Goal: Information Seeking & Learning: Learn about a topic

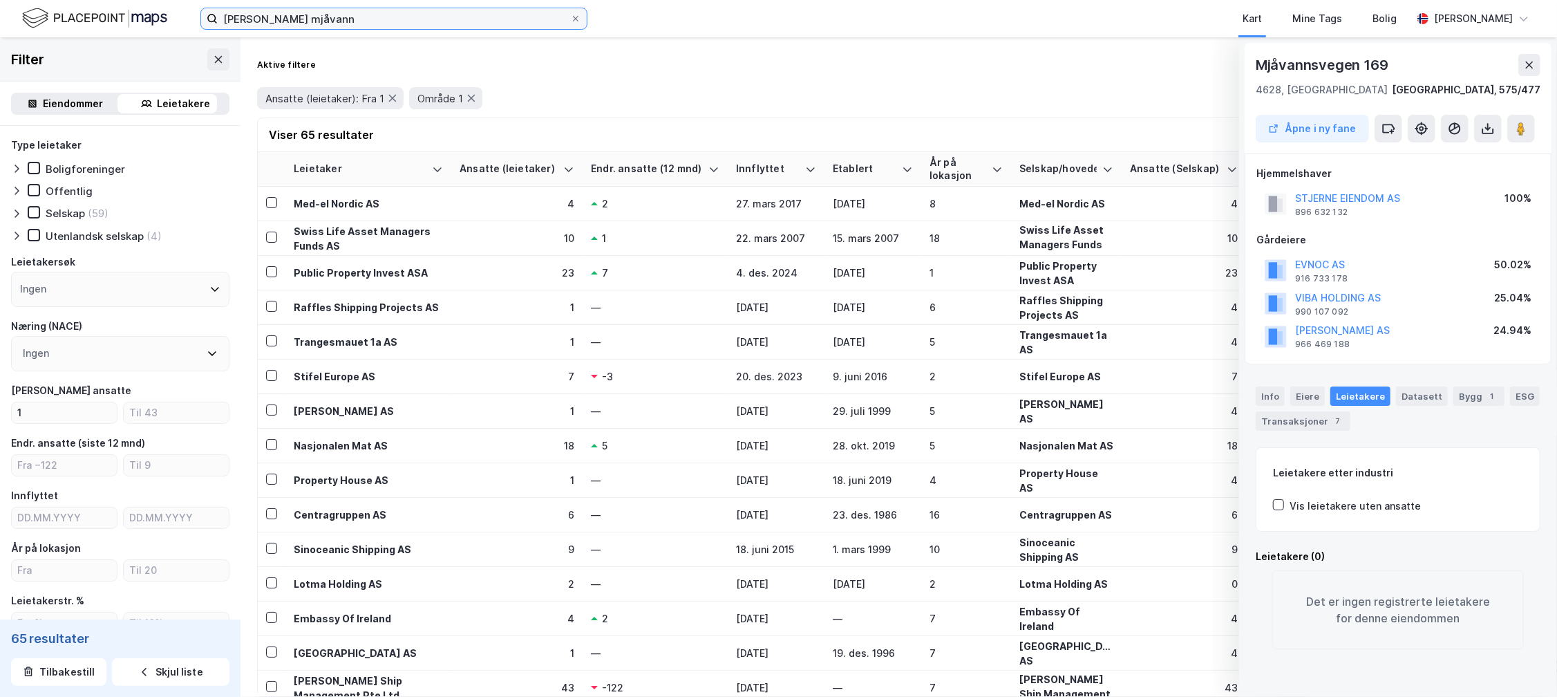
click at [254, 16] on input "bertel o steen mjåvann" at bounding box center [394, 18] width 352 height 21
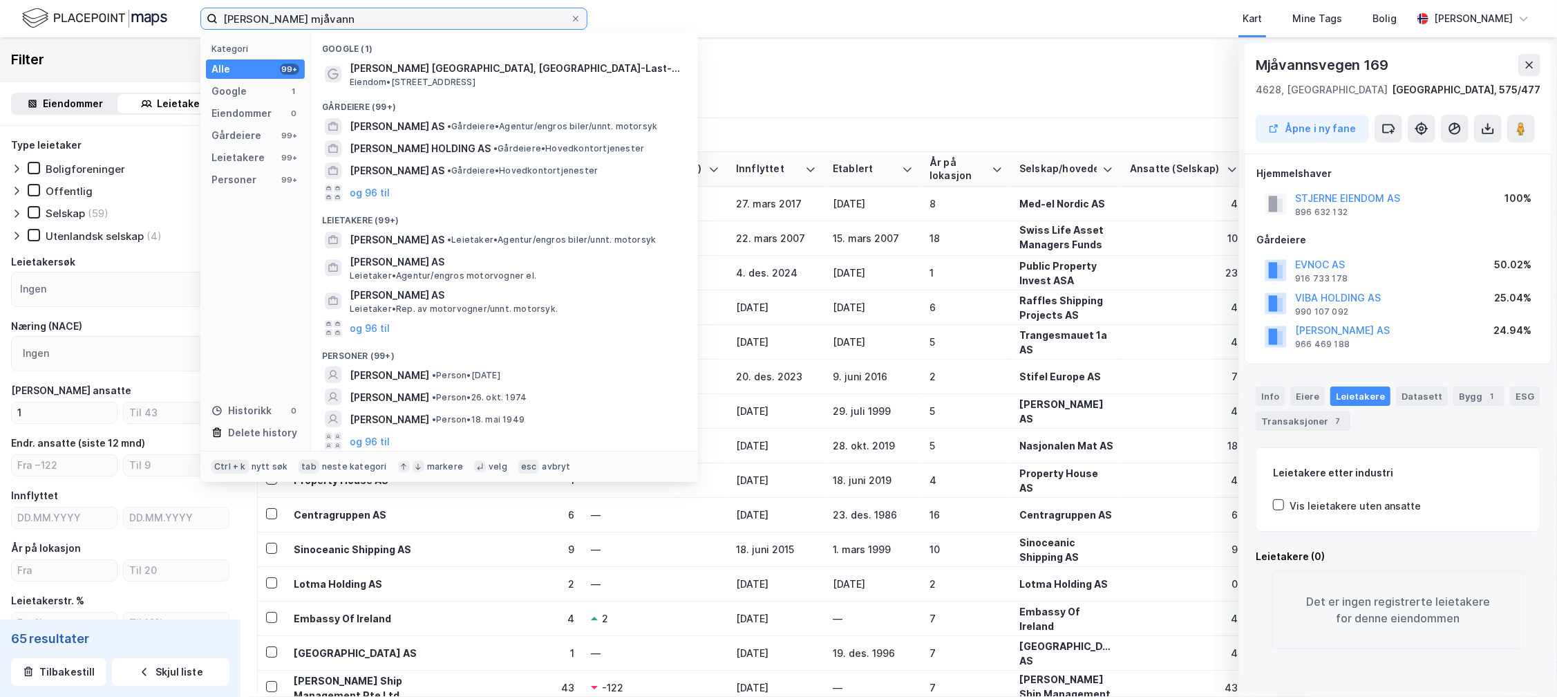
click at [254, 16] on input "bertel o steen mjåvann" at bounding box center [394, 18] width 352 height 21
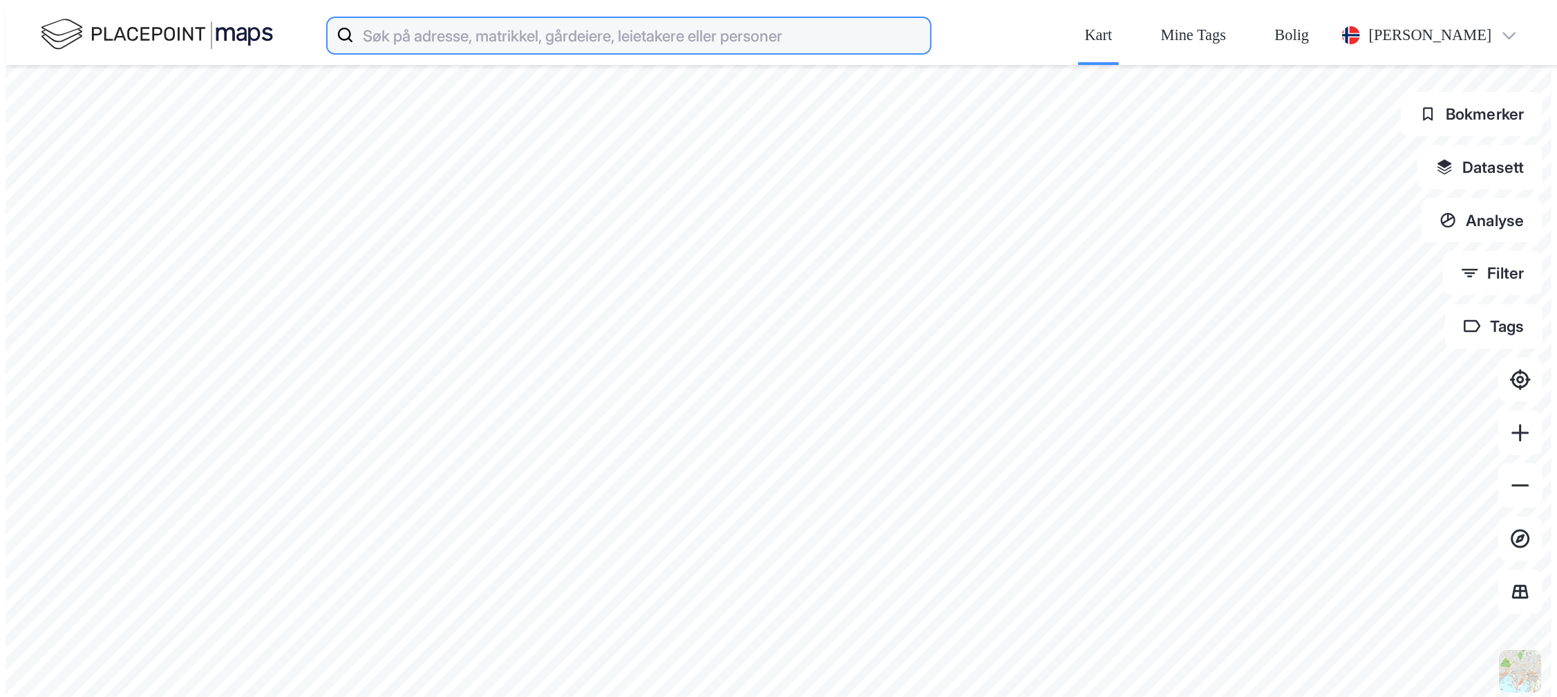
click at [354, 22] on input at bounding box center [642, 35] width 576 height 44
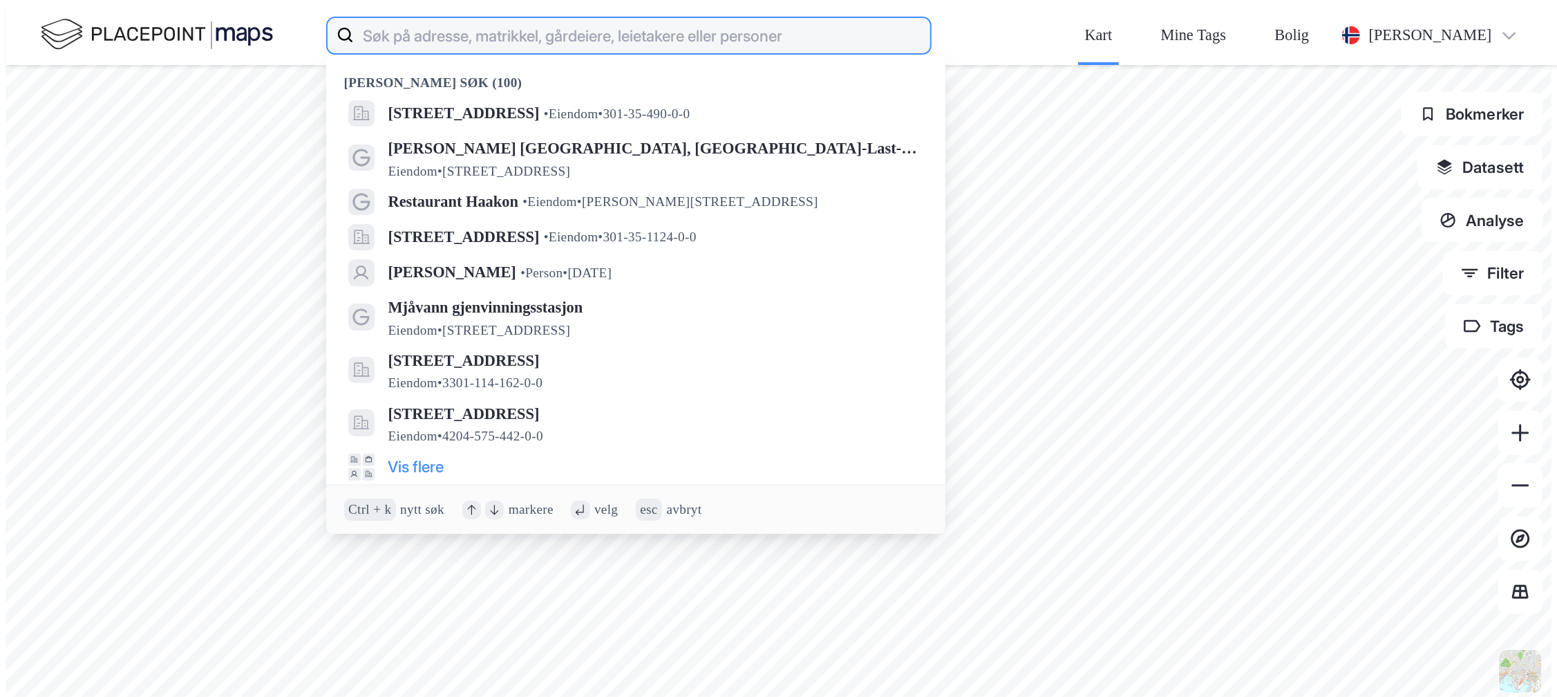
paste input "[STREET_ADDRESS]"
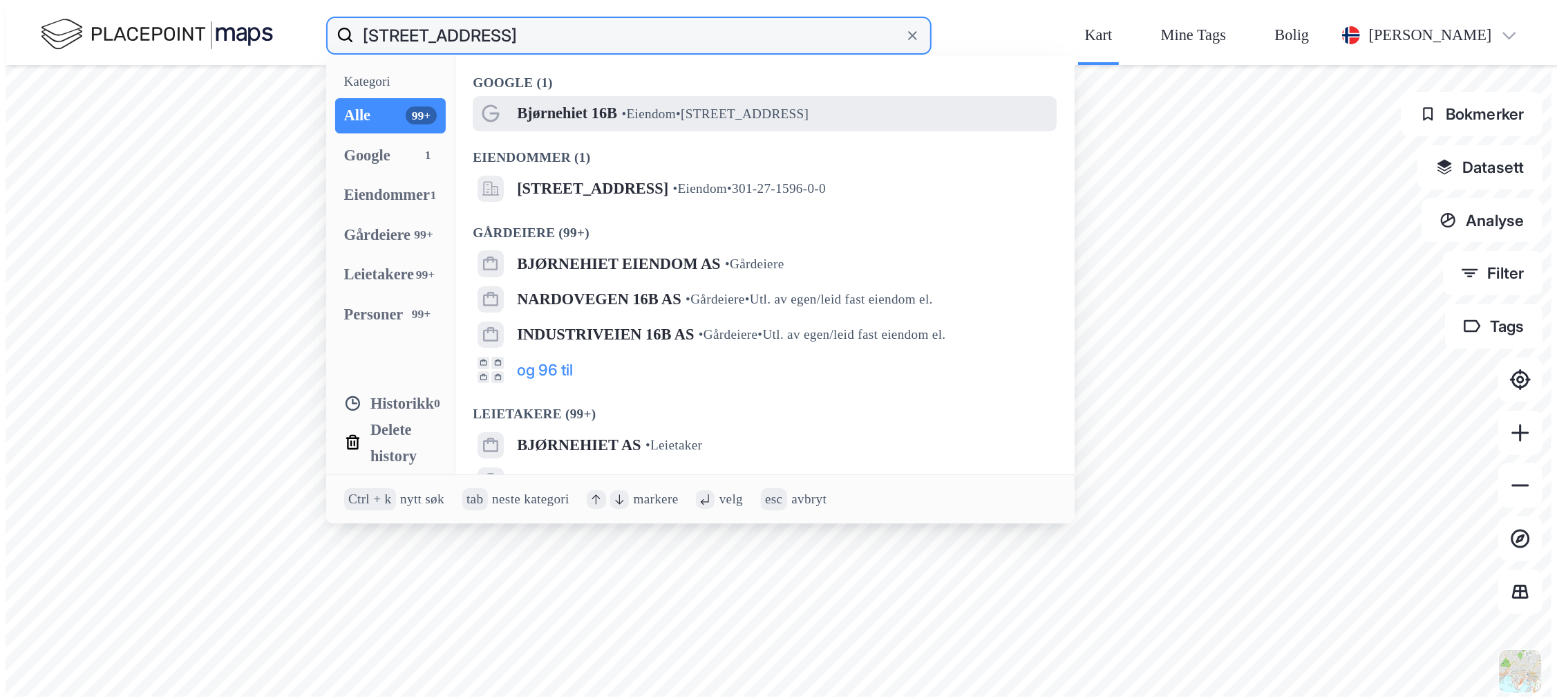
type input "Bjørnehiet 16B, 0774 Oslo"
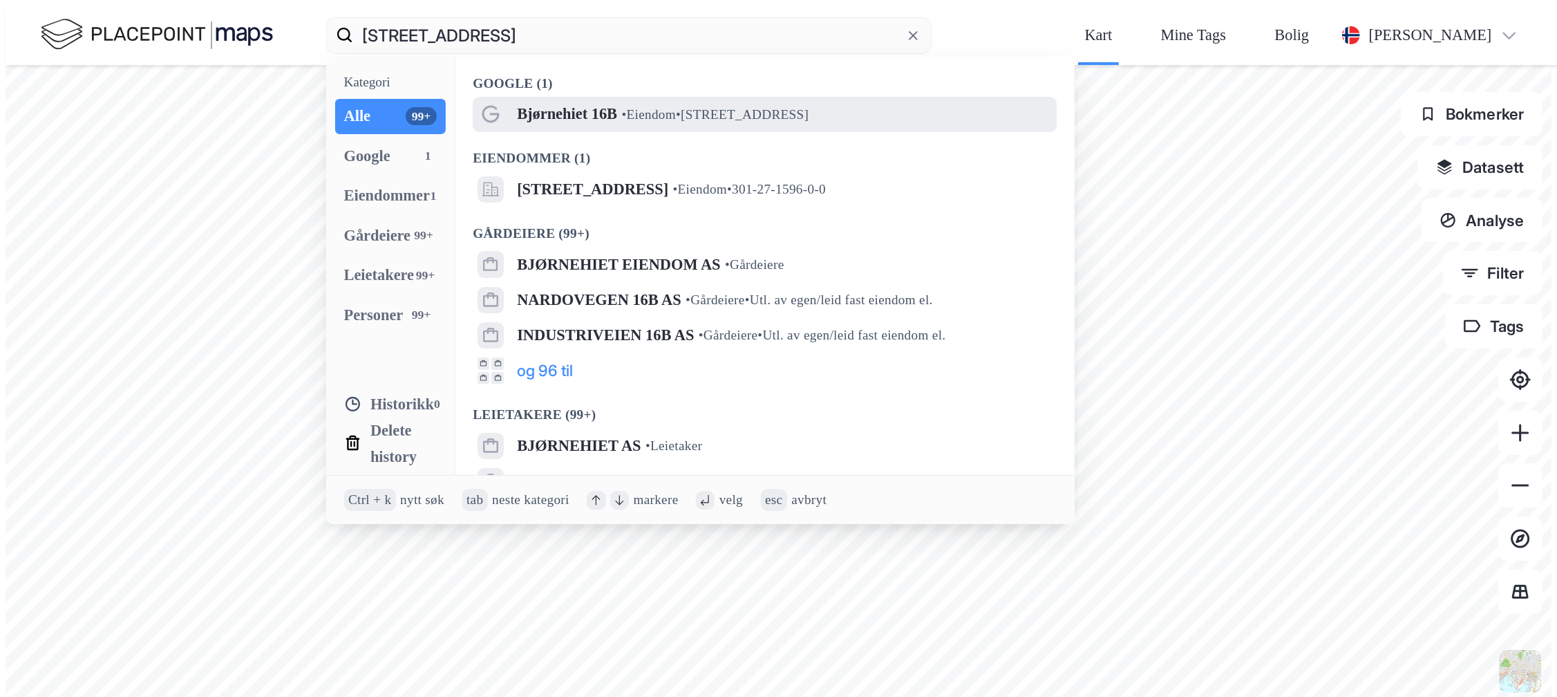
click at [517, 101] on span "Bjørnehiet 16B" at bounding box center [567, 114] width 100 height 26
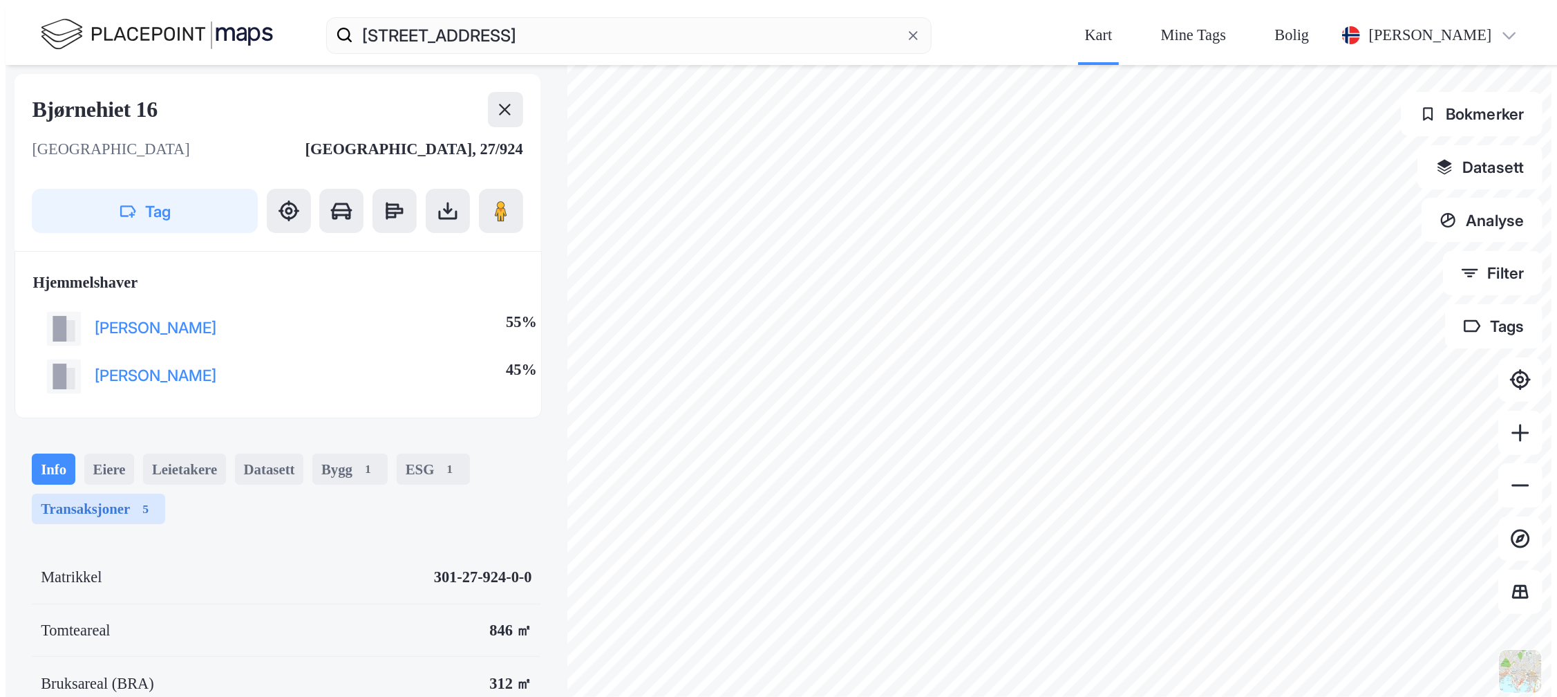
click at [128, 493] on div "Transaksjoner 5" at bounding box center [98, 508] width 133 height 31
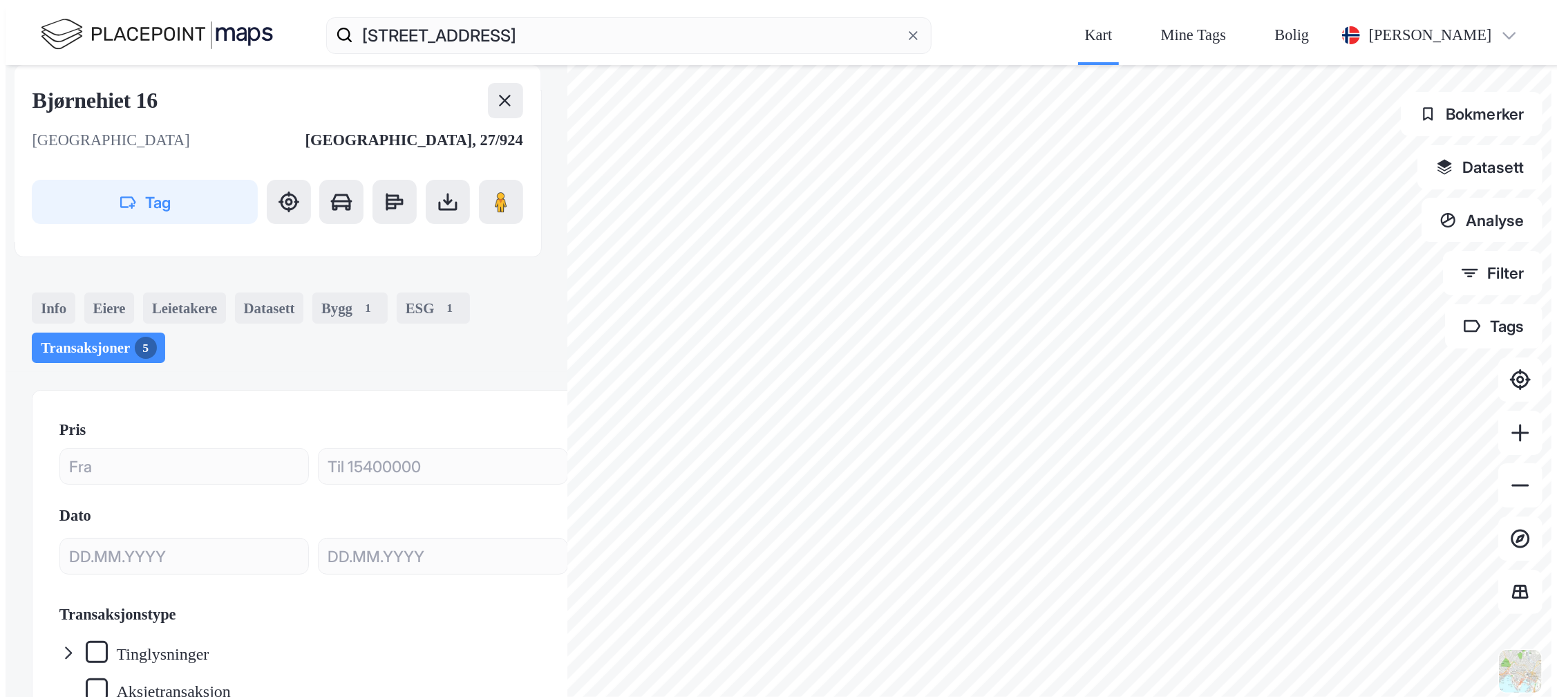
scroll to position [307, 0]
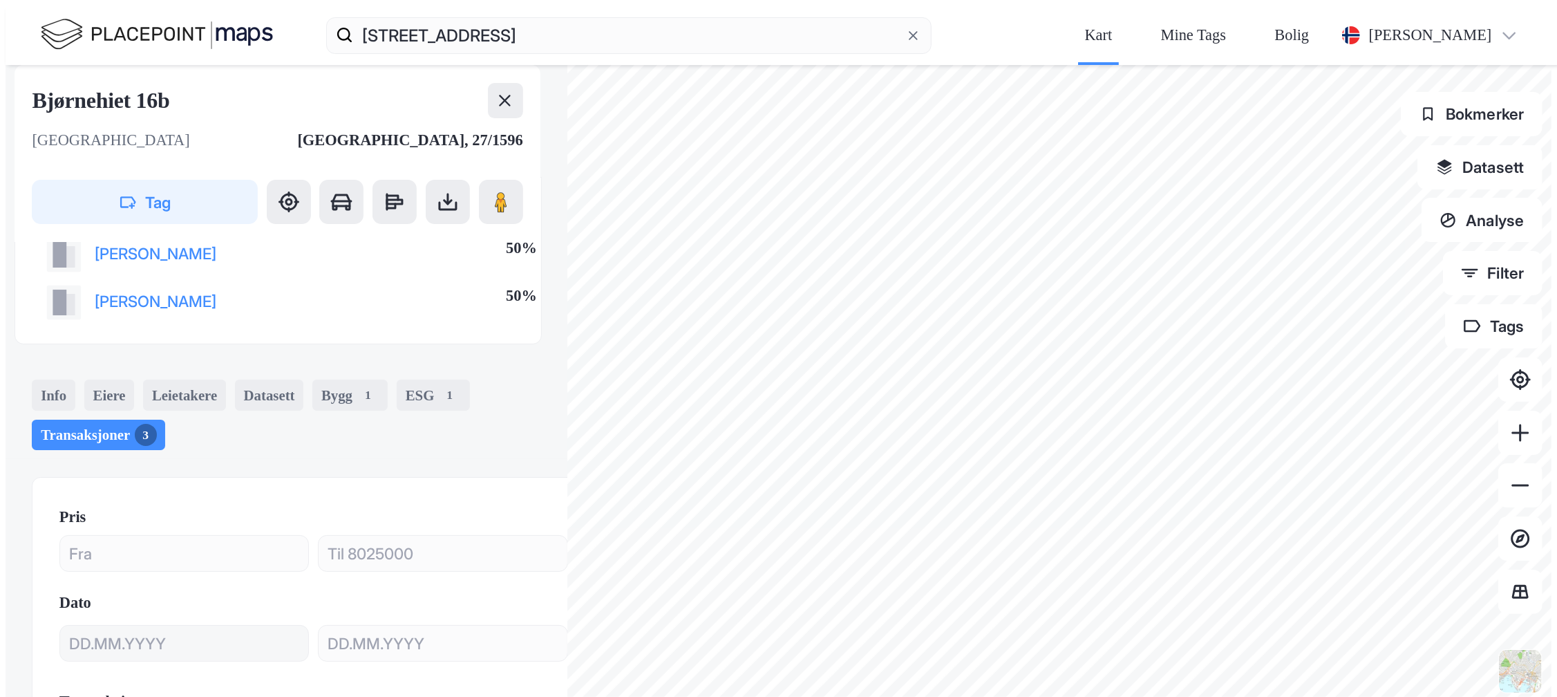
scroll to position [153, 0]
